Goal: Task Accomplishment & Management: Manage account settings

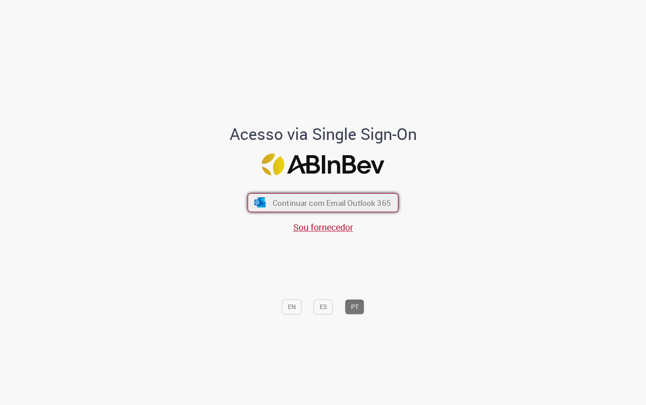
click at [268, 197] on button "Continuar com Email Outlook 365" at bounding box center [323, 202] width 151 height 19
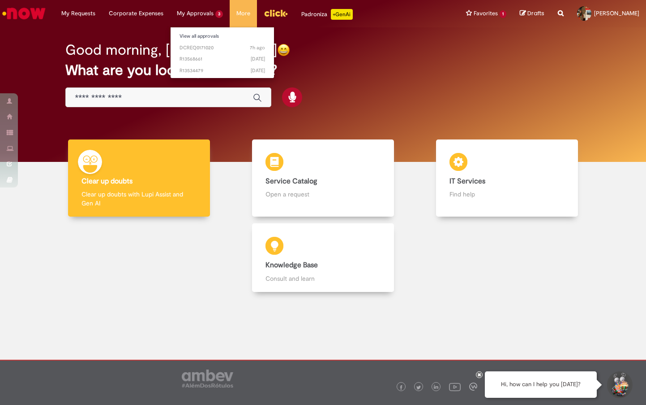
click at [203, 30] on li "View all approvals" at bounding box center [222, 36] width 103 height 12
click at [203, 35] on link "View all approvals" at bounding box center [222, 36] width 103 height 10
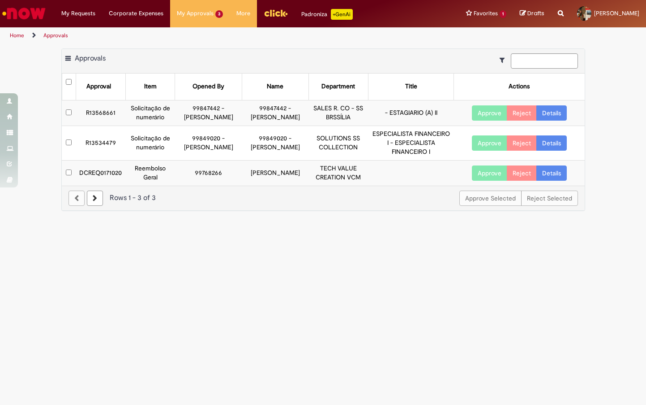
click at [494, 181] on button "Approve" at bounding box center [489, 172] width 35 height 15
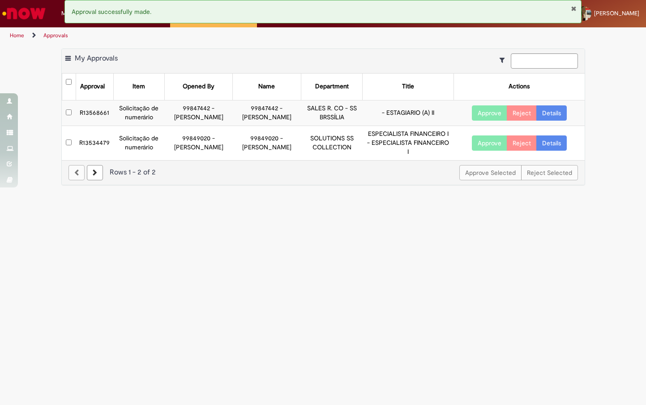
click at [211, 287] on main "Approvals Export as PDF Export as Excel Export as CSV My Approvals Approval Ite…" at bounding box center [323, 224] width 646 height 361
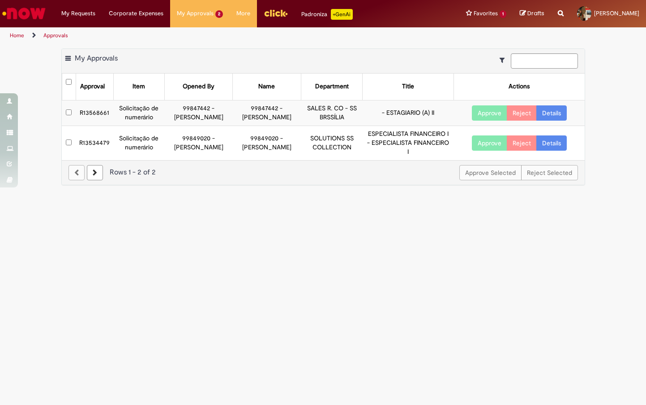
click at [95, 114] on td "R13568661" at bounding box center [95, 113] width 38 height 26
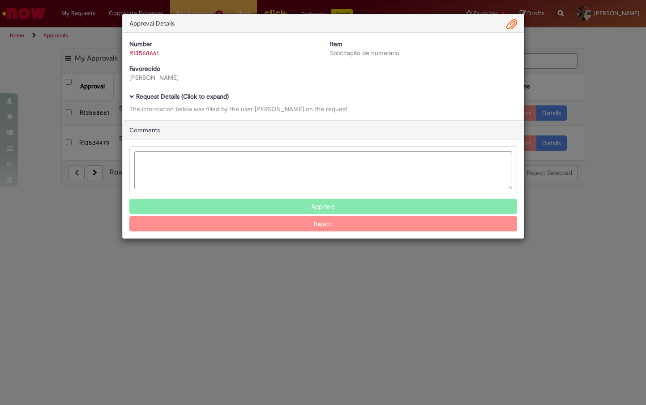
click at [99, 116] on div "Approval Details Number R13568661 Item Solicitação de numerário Favorecido Mari…" at bounding box center [323, 202] width 646 height 405
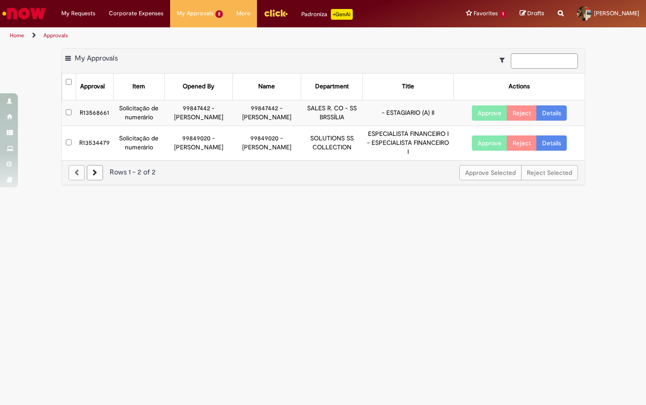
click at [99, 116] on td "R13568661" at bounding box center [95, 113] width 38 height 26
click at [101, 116] on td "R13568661" at bounding box center [95, 113] width 38 height 26
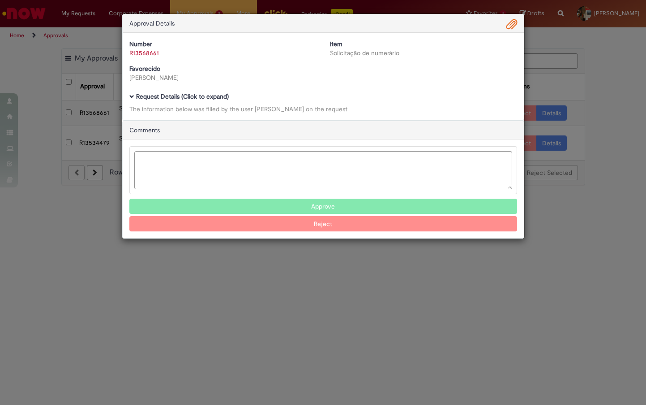
click at [205, 100] on b "Request Details (Click to expand)" at bounding box center [182, 96] width 93 height 8
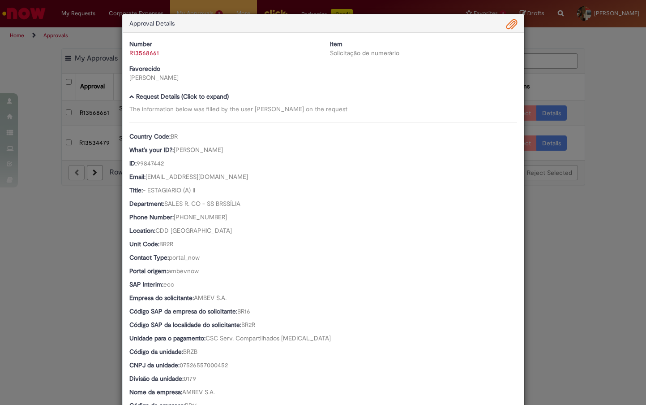
click at [512, 24] on span "Ambev Approval Modal" at bounding box center [512, 24] width 11 height 15
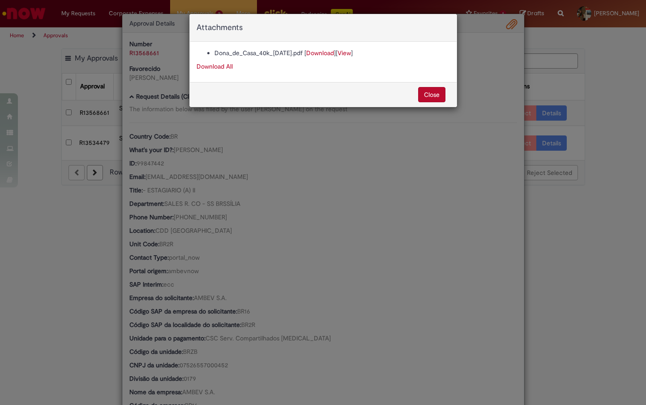
click at [322, 54] on link "Download" at bounding box center [320, 53] width 28 height 8
click at [265, 170] on div "Attachments Dona_de_Casa_40k_carnaval.pdf [ Download ] [ View ] Download All Cl…" at bounding box center [323, 202] width 646 height 405
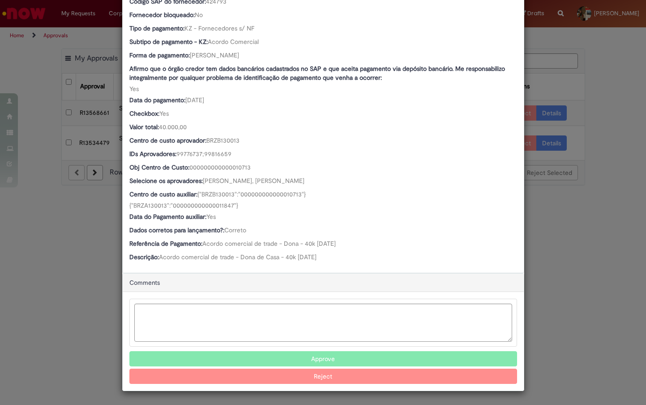
scroll to position [457, 0]
click at [312, 358] on button "Approve" at bounding box center [323, 358] width 388 height 15
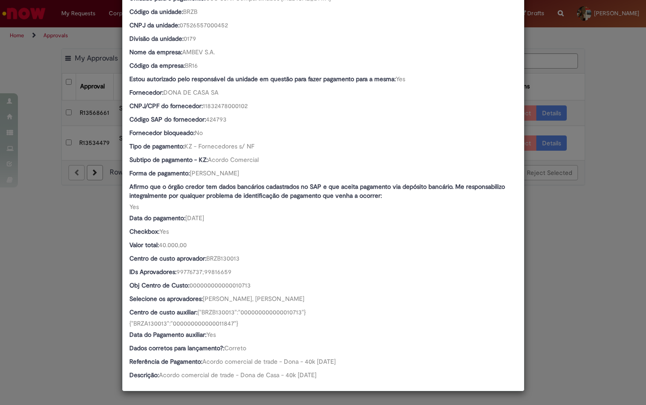
scroll to position [340, 0]
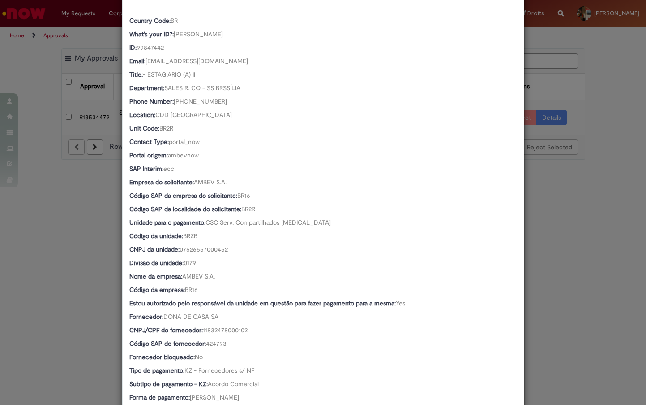
click at [95, 285] on div "Approval Details Number R13568661 Item Solicitação de numerário Favorecido Mari…" at bounding box center [323, 202] width 646 height 405
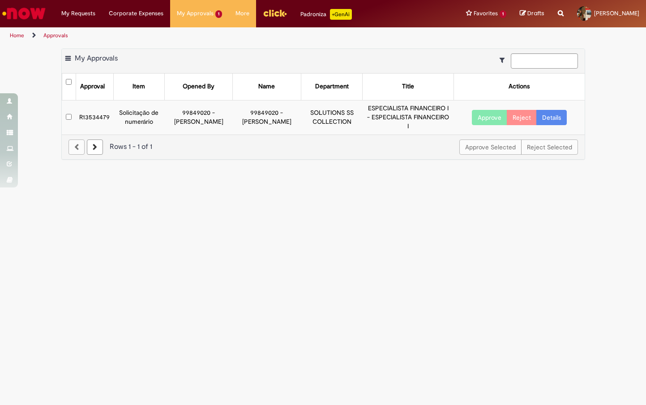
scroll to position [116, 0]
